Goal: Transaction & Acquisition: Download file/media

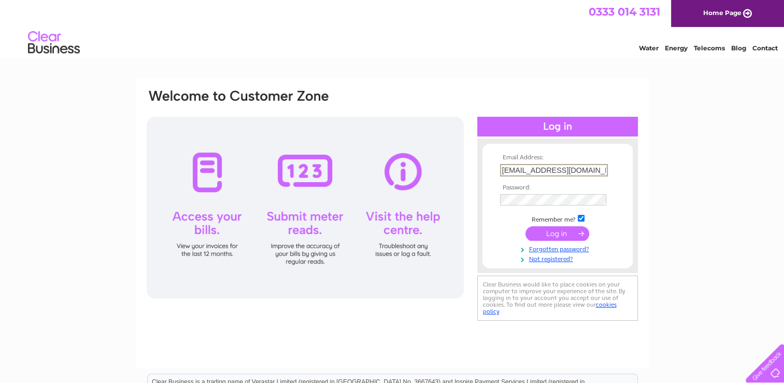
click at [546, 231] on input "submit" at bounding box center [558, 233] width 64 height 15
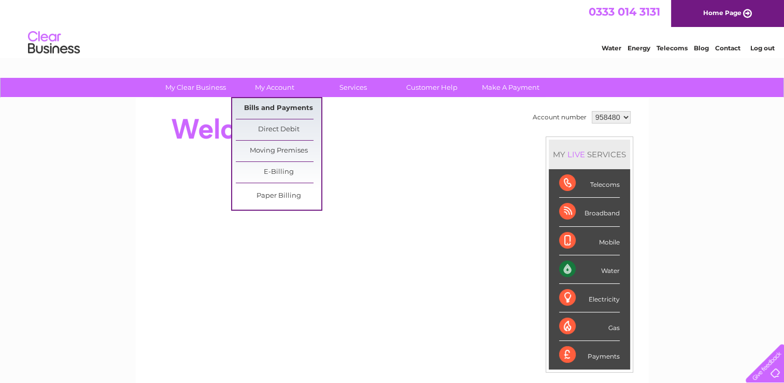
click at [268, 103] on link "Bills and Payments" at bounding box center [279, 108] width 86 height 21
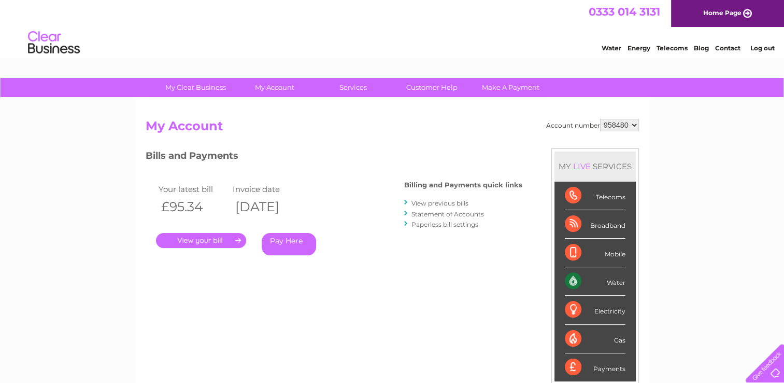
click at [461, 202] on link "View previous bills" at bounding box center [440, 203] width 57 height 8
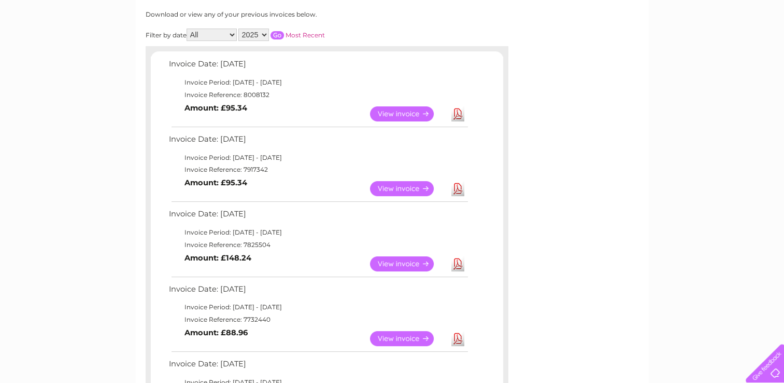
scroll to position [156, 0]
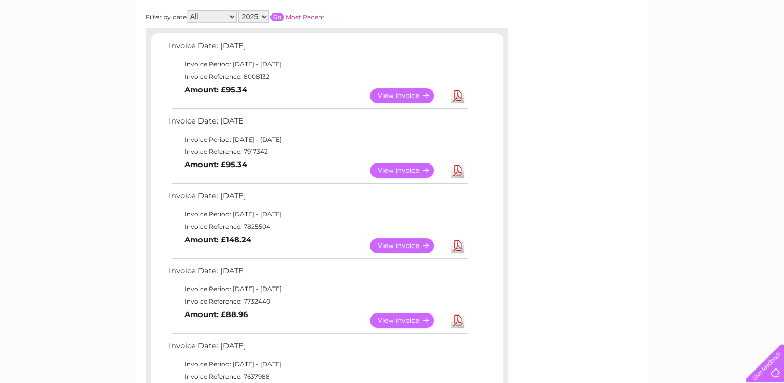
click at [456, 316] on link "Download" at bounding box center [458, 320] width 13 height 15
click at [457, 245] on link "Download" at bounding box center [458, 245] width 13 height 15
click at [464, 175] on link "Download" at bounding box center [458, 170] width 13 height 15
click at [458, 169] on link "Download" at bounding box center [458, 170] width 13 height 15
click at [456, 93] on link "Download" at bounding box center [458, 95] width 13 height 15
